Goal: Information Seeking & Learning: Learn about a topic

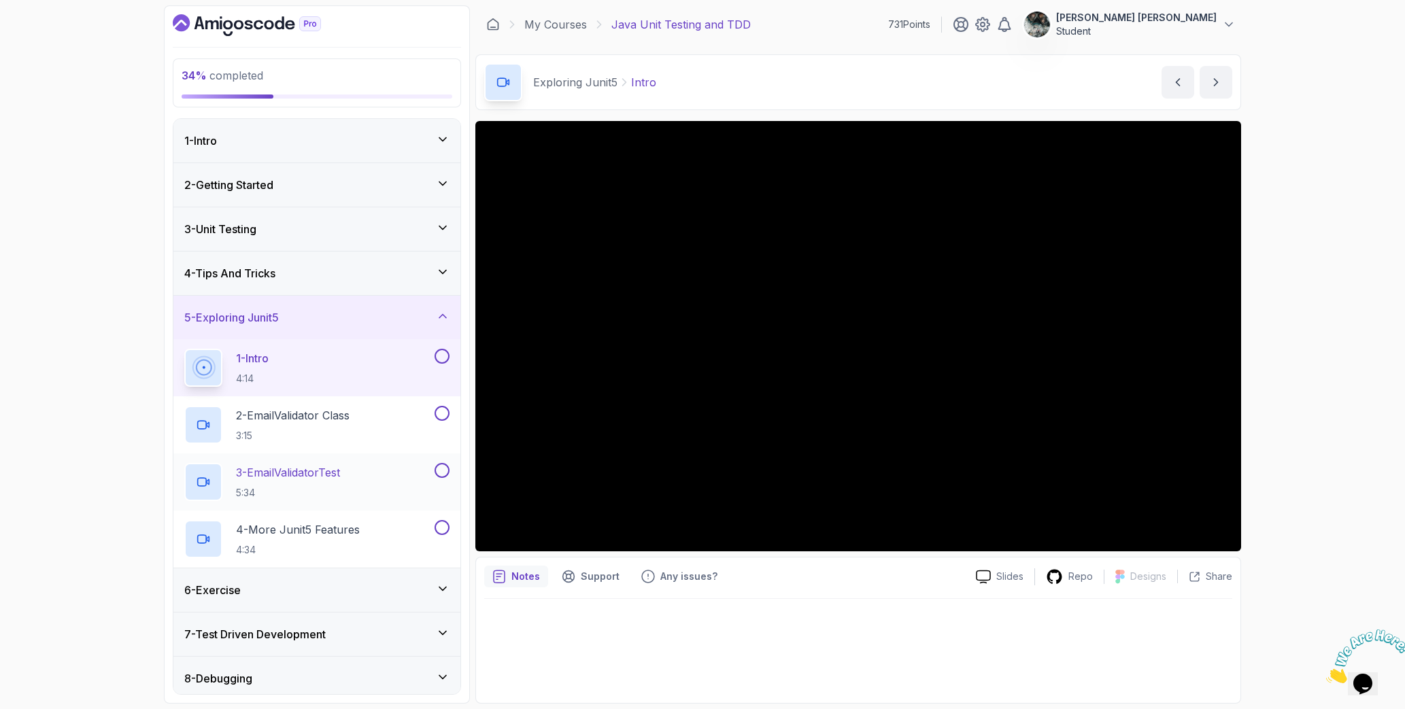
scroll to position [95, 0]
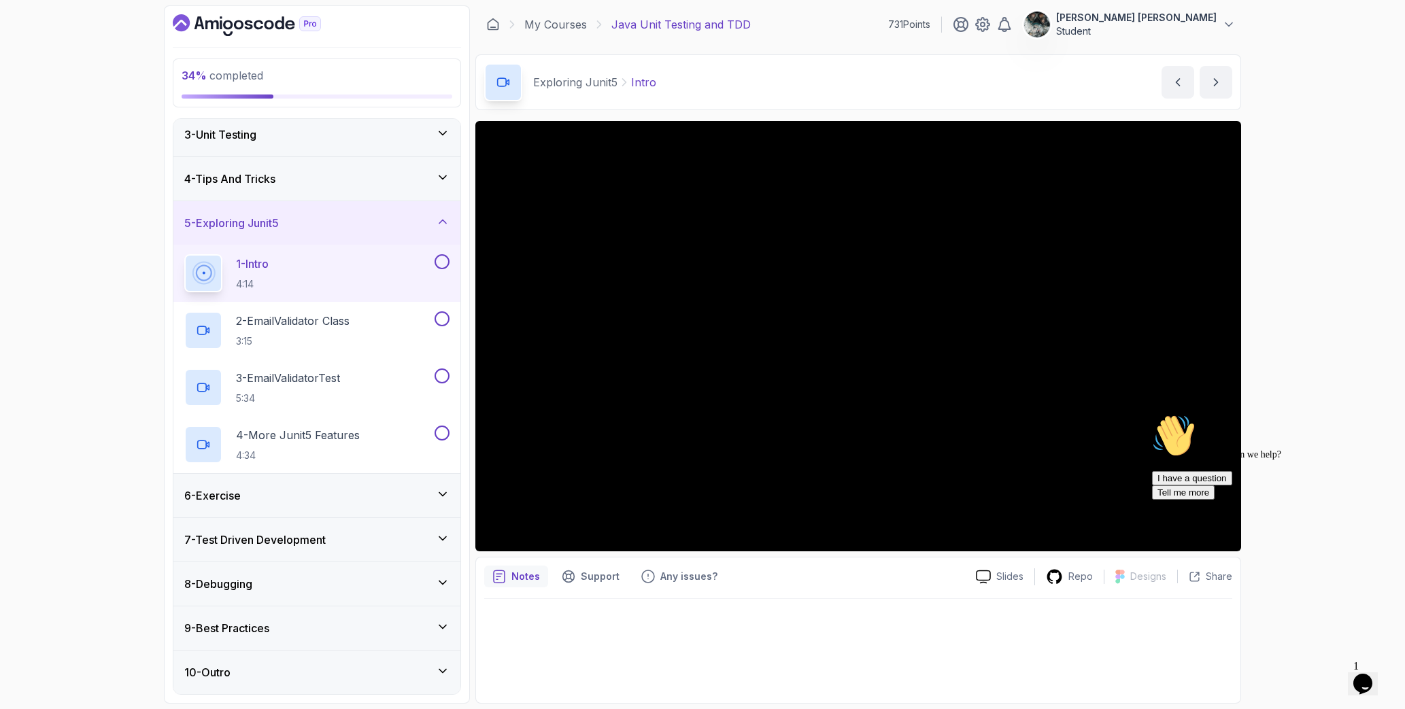
click at [1152, 414] on icon "Chat attention grabber" at bounding box center [1152, 414] width 0 height 0
click at [1326, 674] on icon "Close" at bounding box center [1326, 680] width 0 height 12
click at [1372, 674] on icon "$i18n('chat', 'chat_widget')" at bounding box center [1362, 684] width 19 height 20
click at [1368, 682] on icon "$i18n('chat', 'chat_widget')" at bounding box center [1360, 687] width 16 height 10
click at [1372, 674] on icon "$i18n('chat', 'chat_widget')" at bounding box center [1362, 684] width 19 height 20
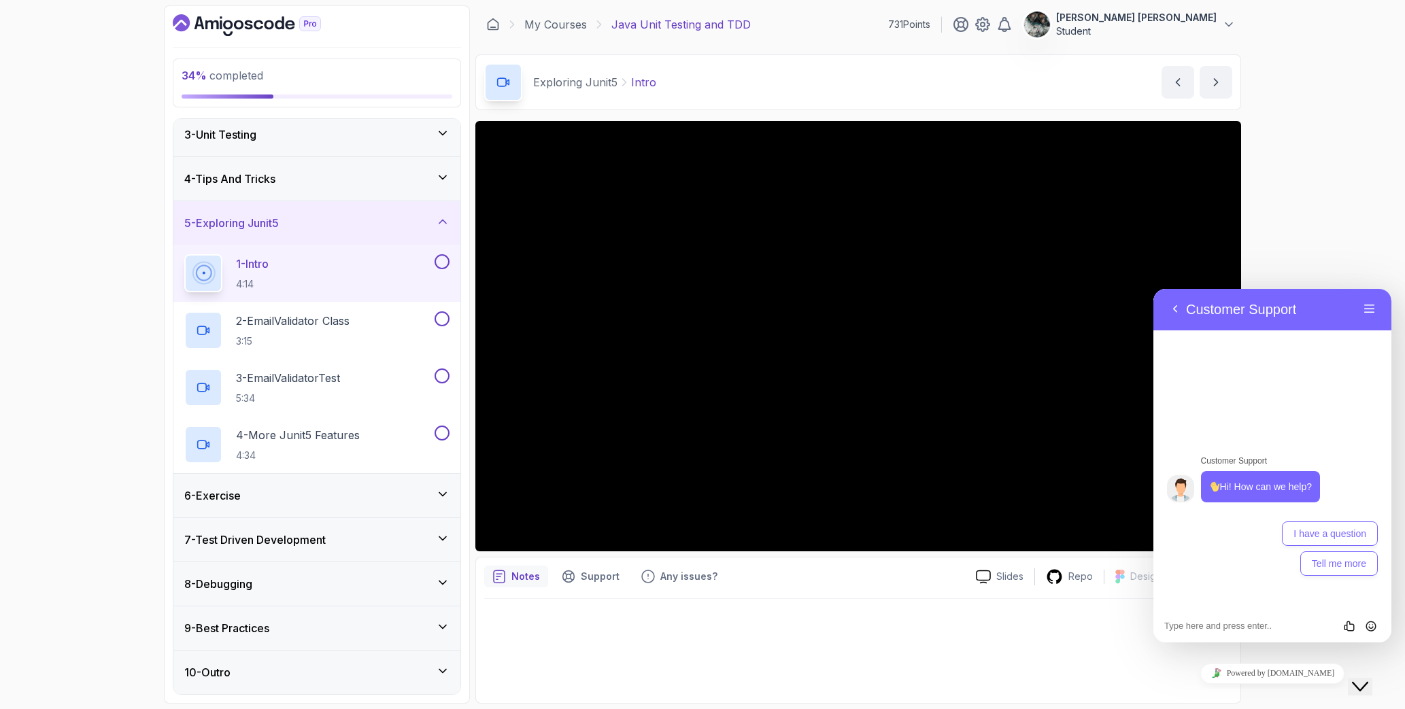
click at [1368, 679] on icon "Close Chat This icon closes the chat window." at bounding box center [1360, 687] width 16 height 16
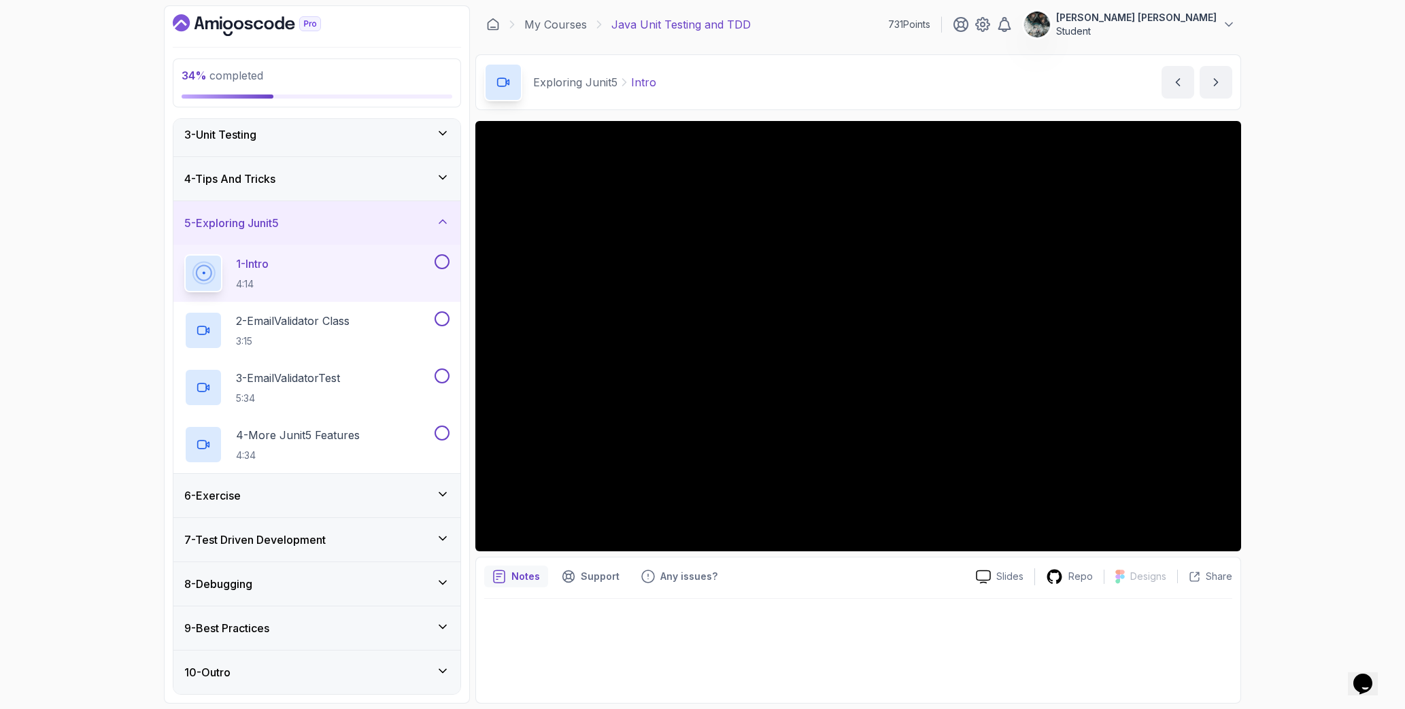
click at [440, 262] on button at bounding box center [441, 261] width 15 height 15
click at [1152, 414] on icon "Chat attention grabber" at bounding box center [1152, 414] width 0 height 0
click at [311, 315] on p "2 - EmailValidator Class" at bounding box center [293, 321] width 114 height 16
